Goal: Submit feedback/report problem

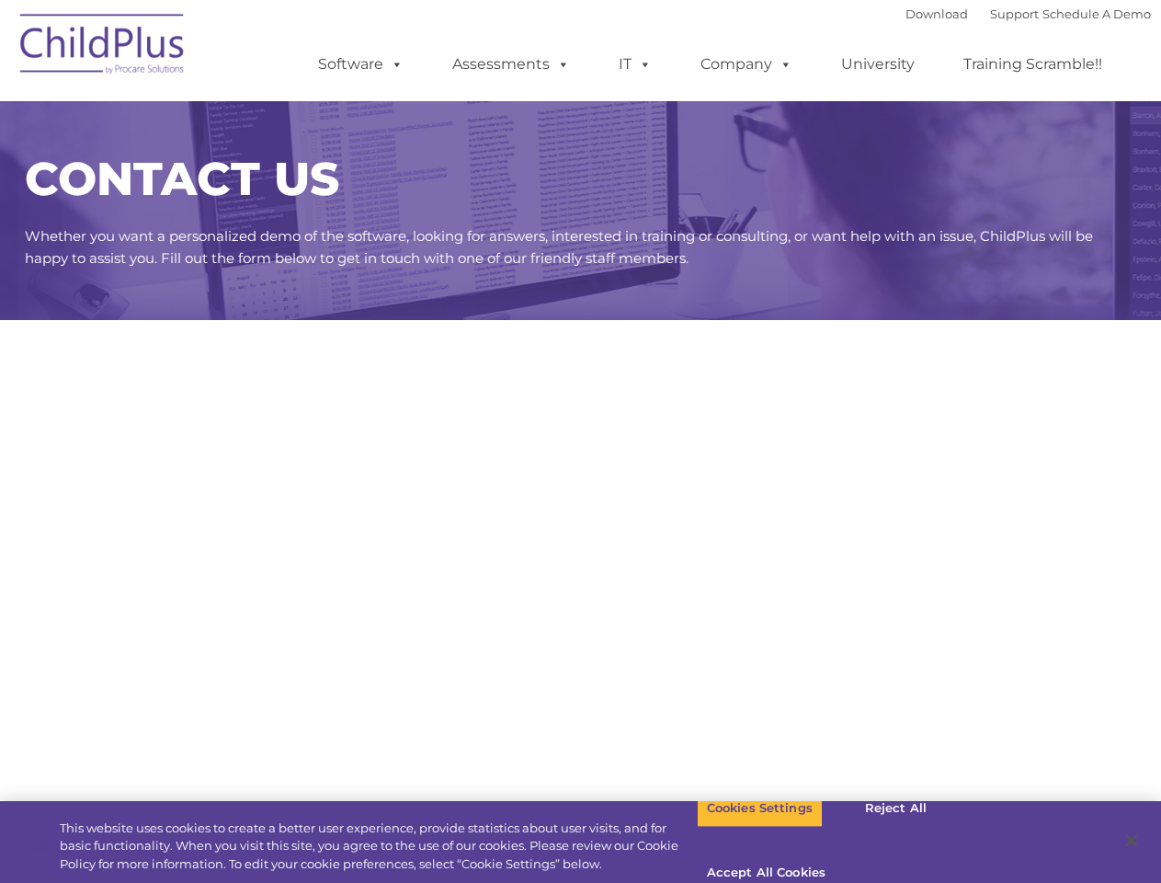
select select "MEDIUM"
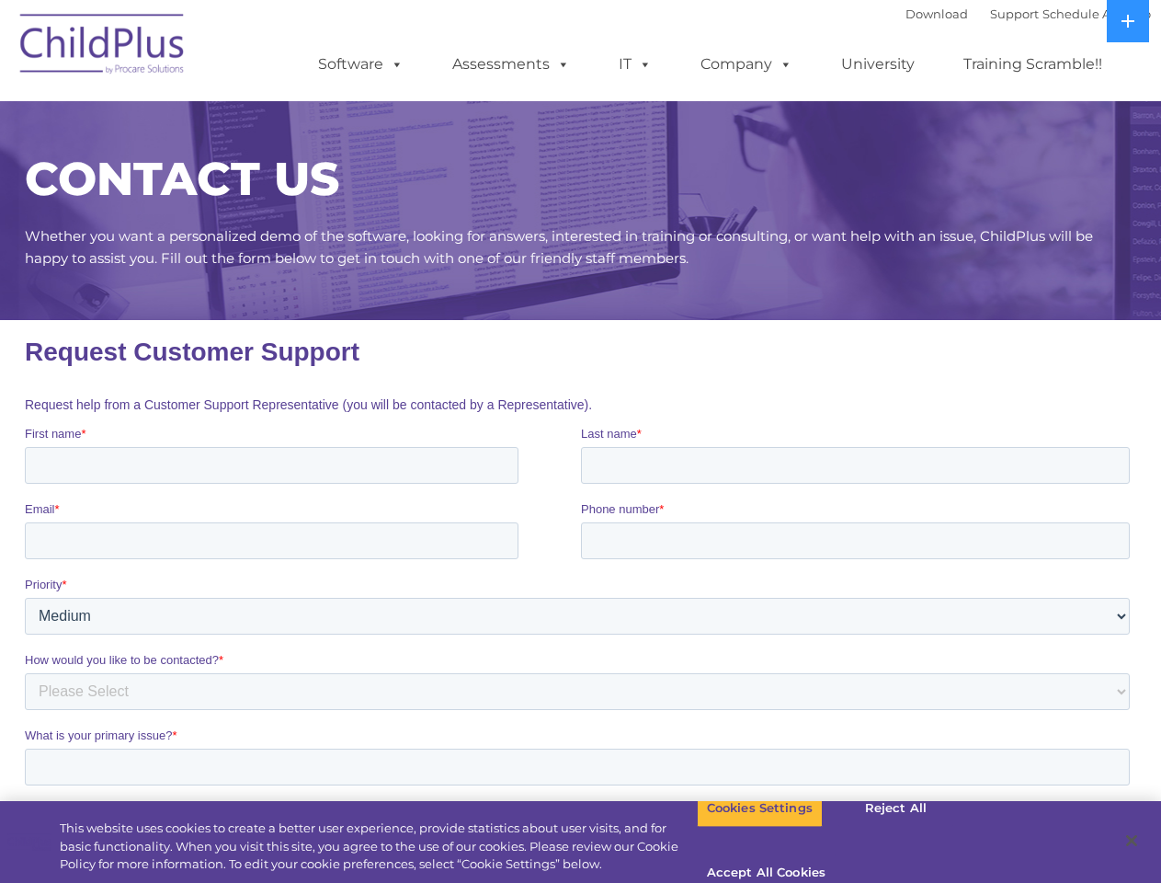
click at [394, 63] on span at bounding box center [393, 63] width 20 height 17
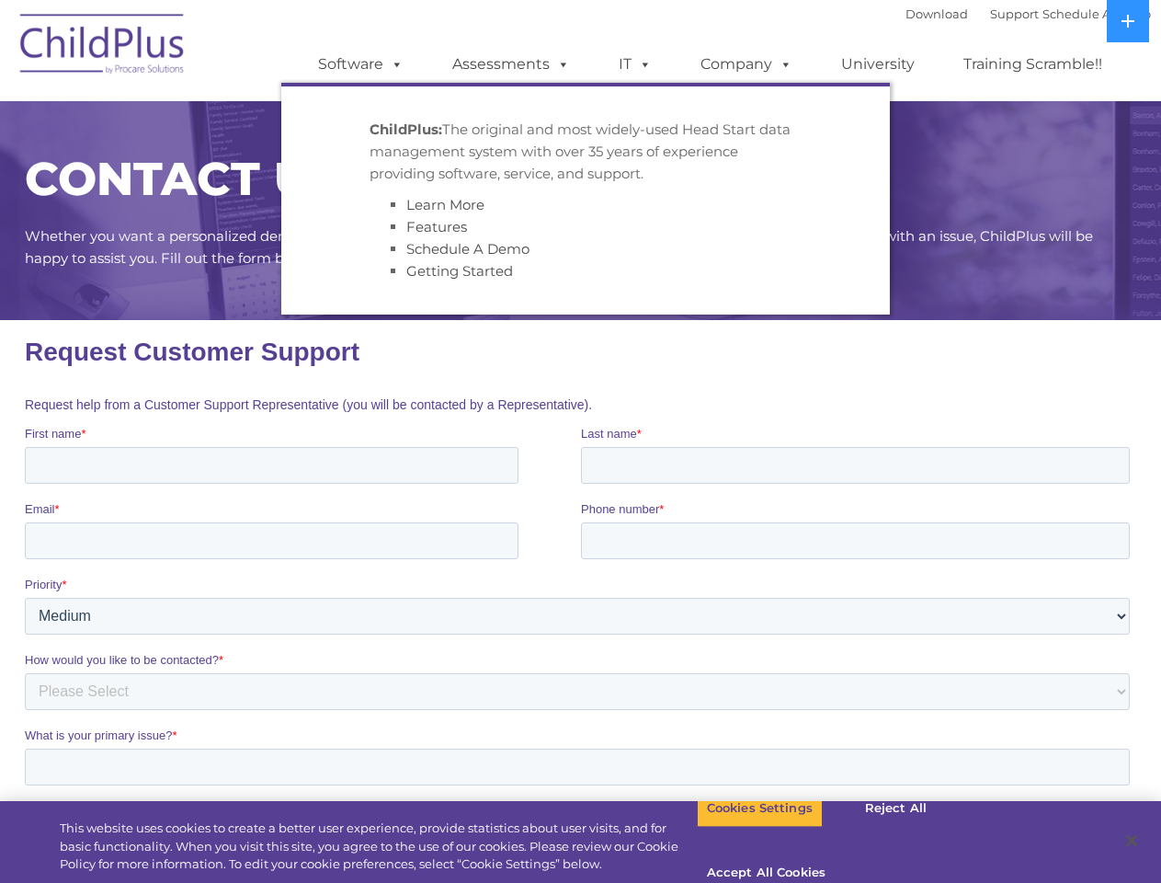
click at [560, 63] on span at bounding box center [560, 63] width 20 height 17
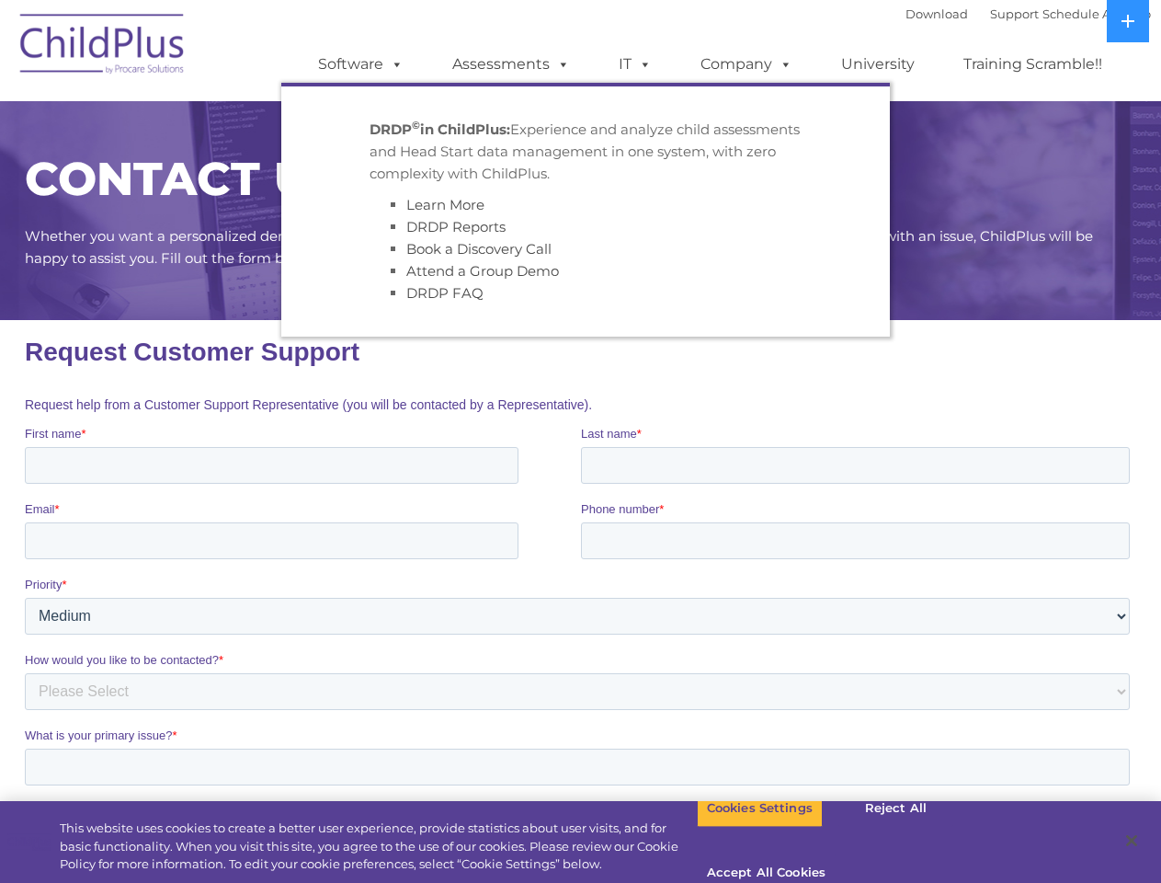
click at [635, 64] on span at bounding box center [642, 63] width 20 height 17
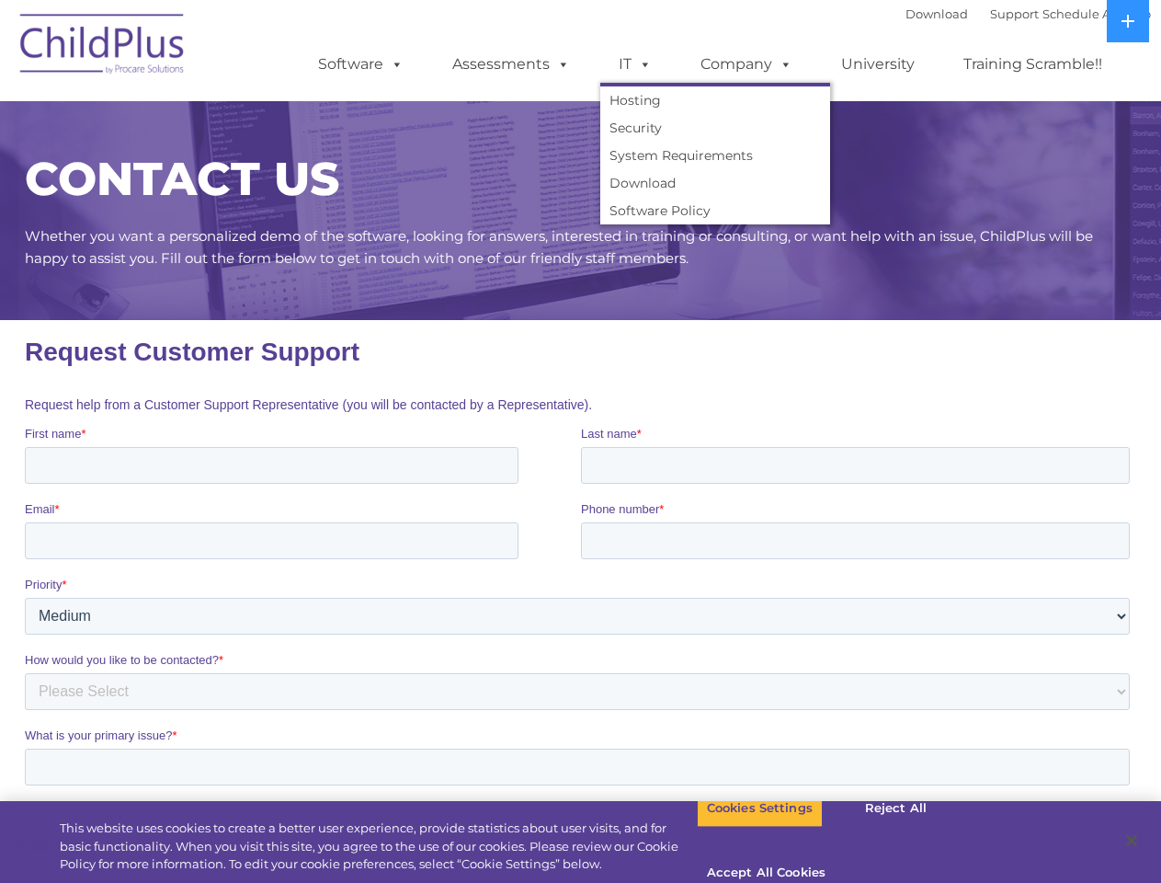
click at [642, 63] on span at bounding box center [642, 63] width 20 height 17
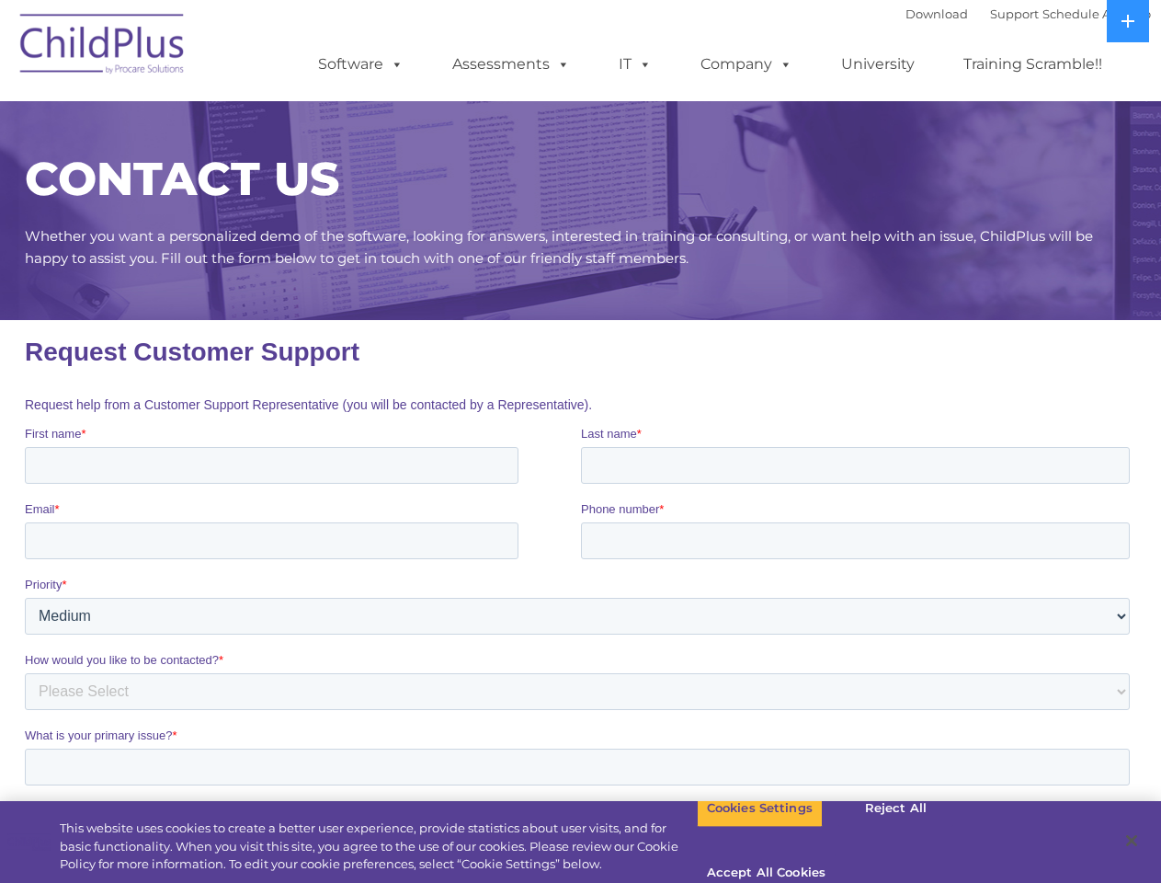
click at [746, 64] on link "Company" at bounding box center [746, 64] width 129 height 37
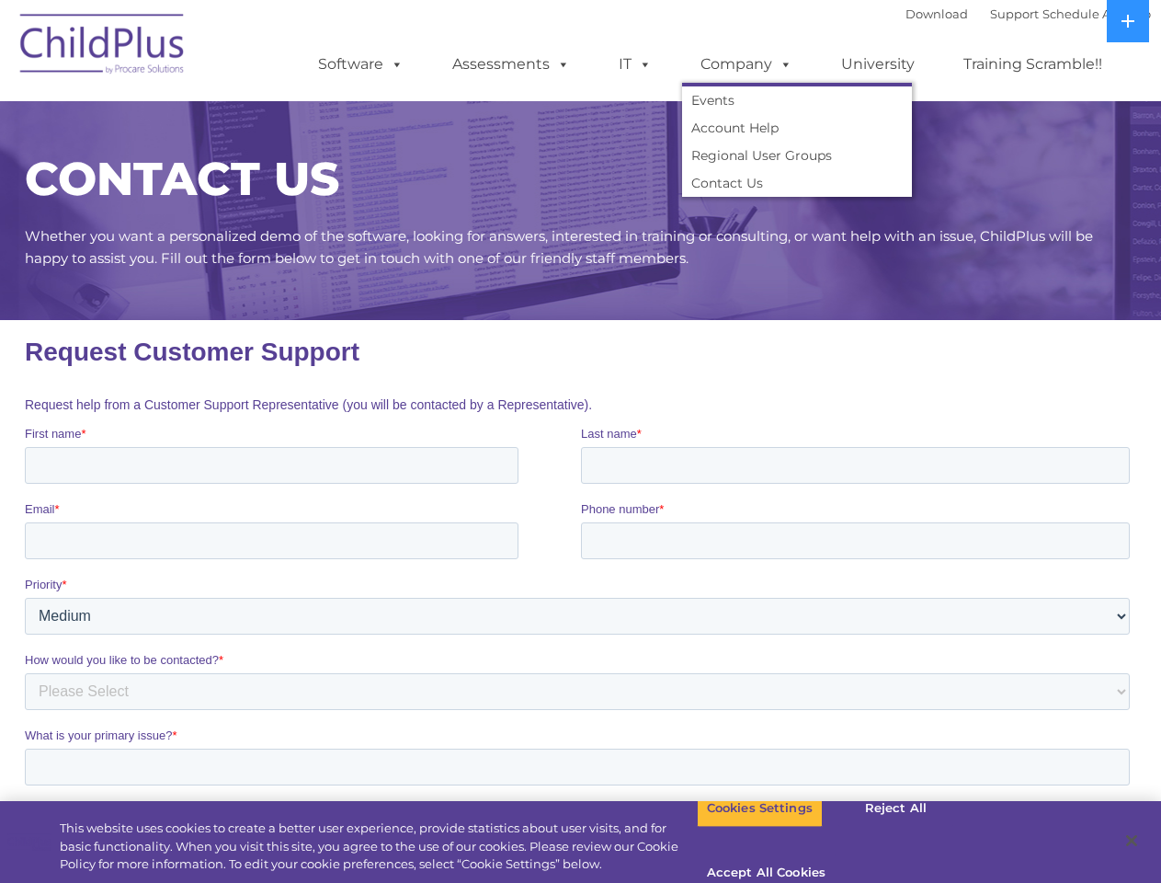
click at [782, 63] on span at bounding box center [782, 63] width 20 height 17
click at [1128, 21] on icon at bounding box center [1128, 21] width 13 height 13
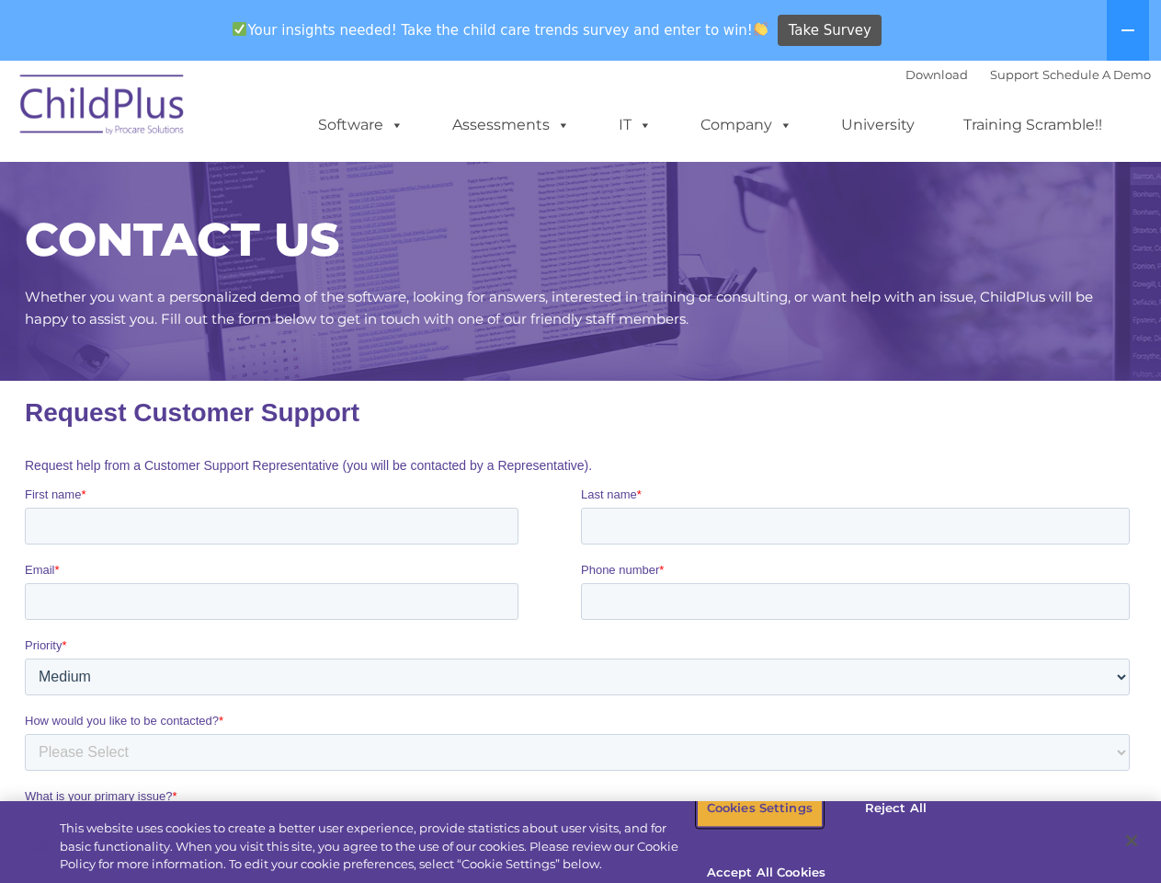
click at [746, 828] on button "Cookies Settings" at bounding box center [760, 808] width 126 height 39
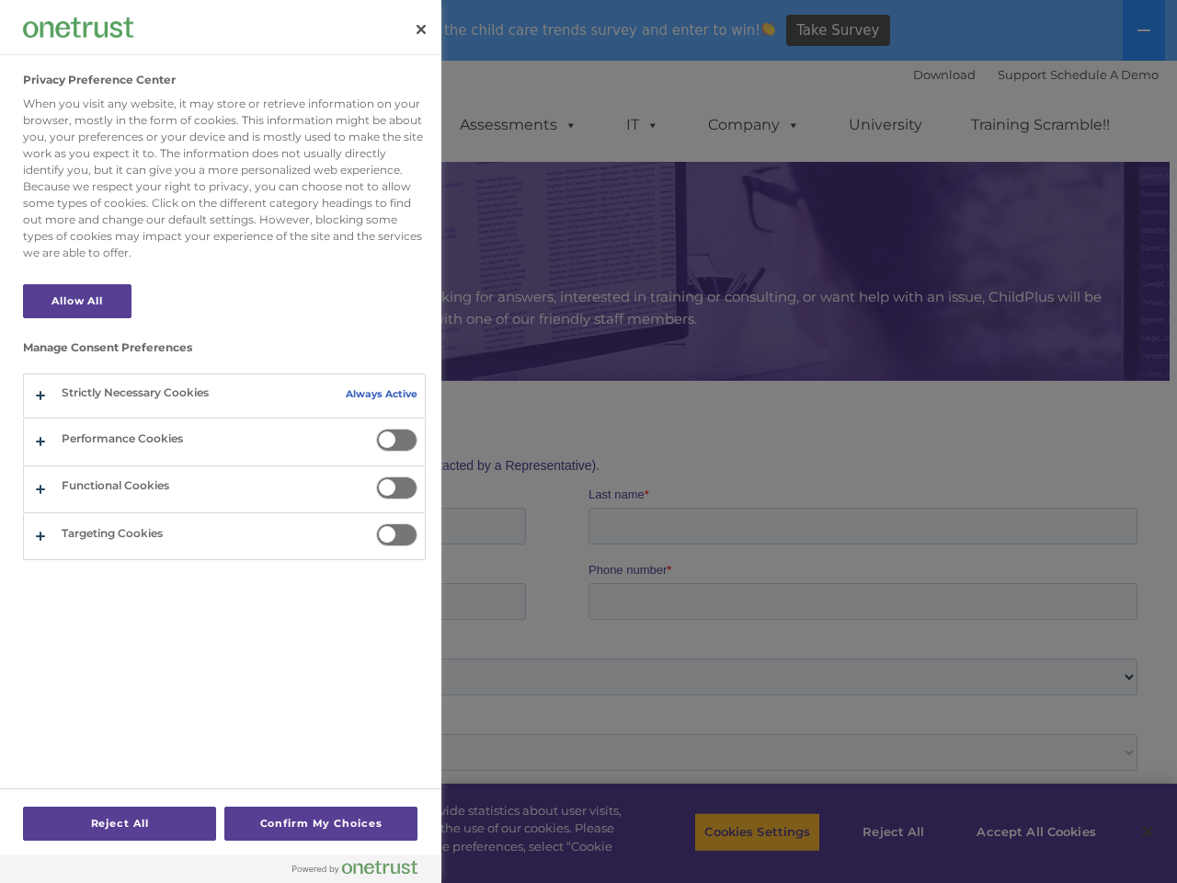
click at [881, 832] on div at bounding box center [588, 441] width 1177 height 883
click at [1024, 832] on div at bounding box center [588, 441] width 1177 height 883
